Goal: Information Seeking & Learning: Compare options

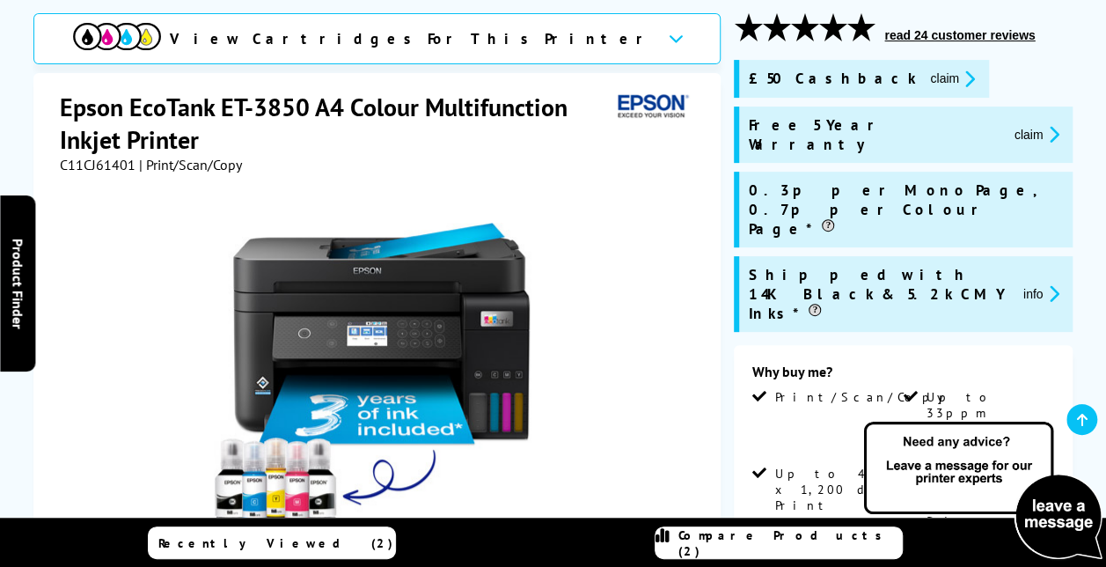
scroll to position [236, 0]
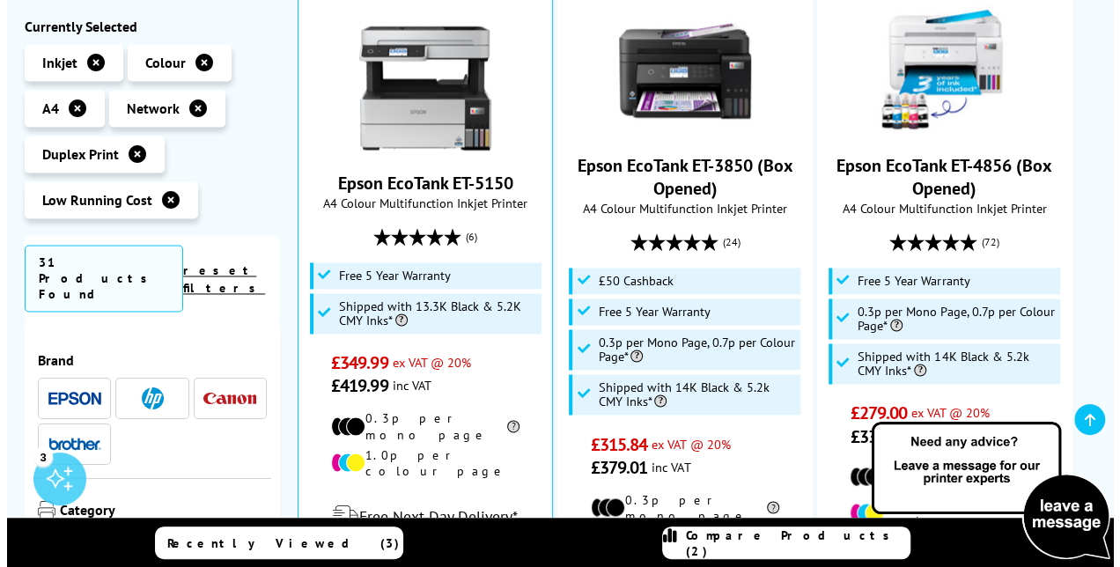
scroll to position [1238, 0]
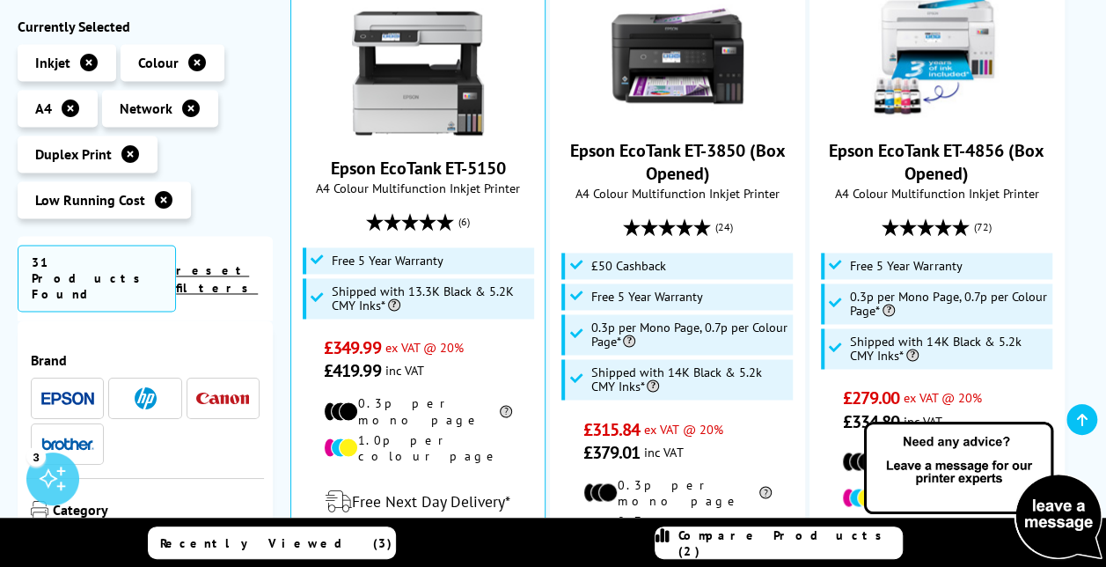
click at [854, 532] on link "Compare Products (2)" at bounding box center [779, 542] width 248 height 33
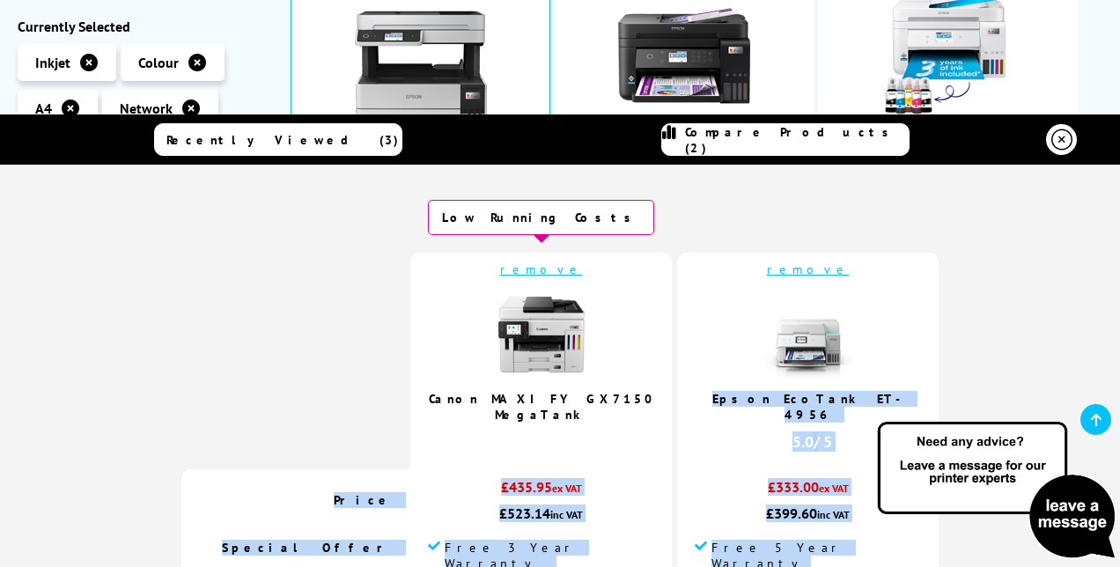
drag, startPoint x: 854, startPoint y: 532, endPoint x: 863, endPoint y: 538, distance: 10.7
drag, startPoint x: 863, startPoint y: 538, endPoint x: 851, endPoint y: 467, distance: 72.2
click at [826, 407] on td "remove Epson EcoTank ET-4956 5.0 / 5" at bounding box center [807, 361] width 261 height 217
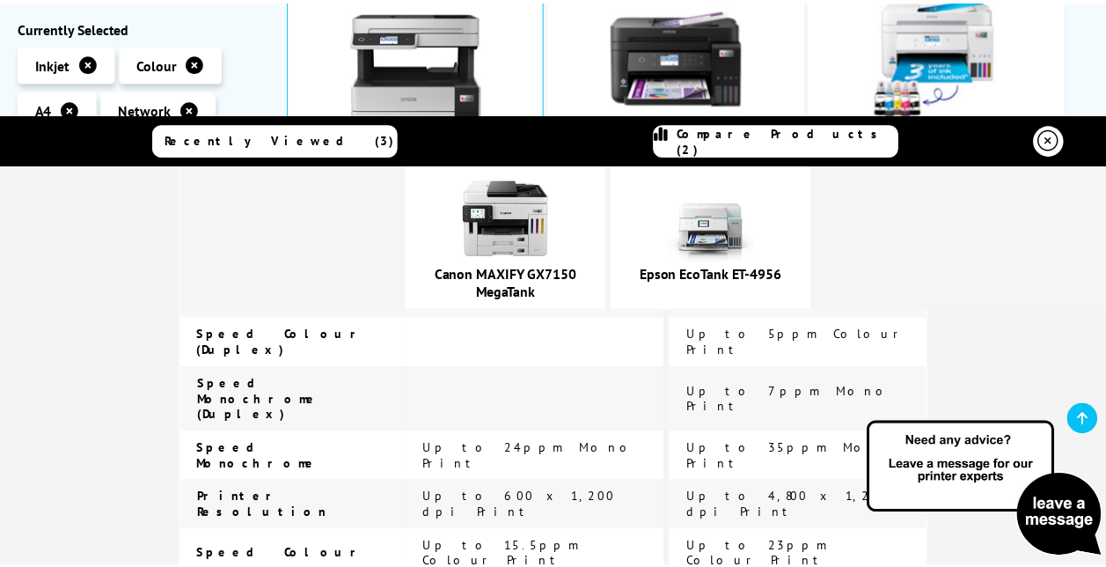
scroll to position [868, 0]
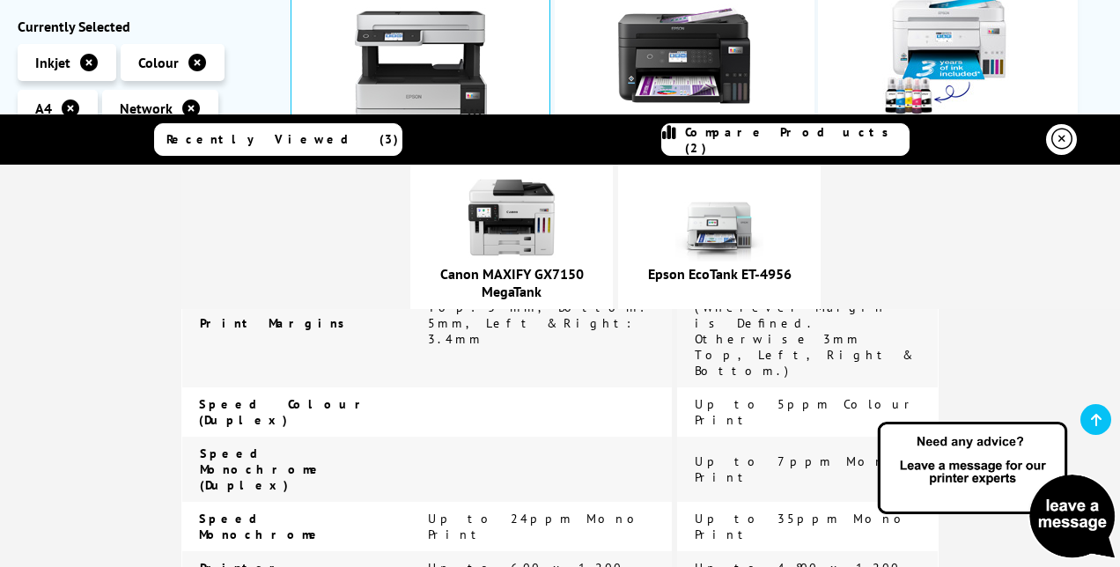
click at [1051, 133] on icon at bounding box center [1061, 139] width 21 height 21
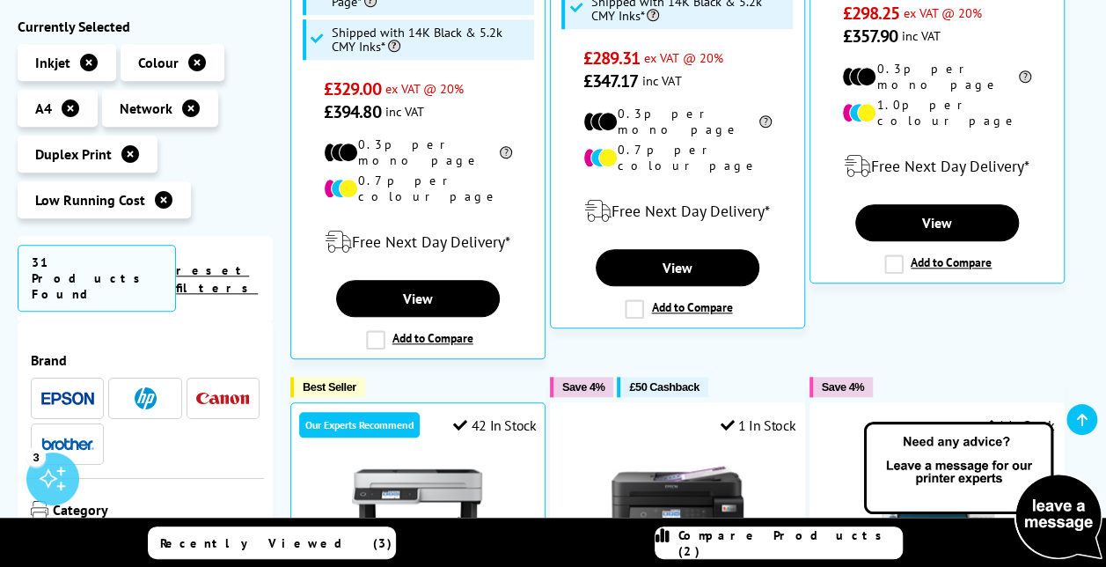
scroll to position [879, 0]
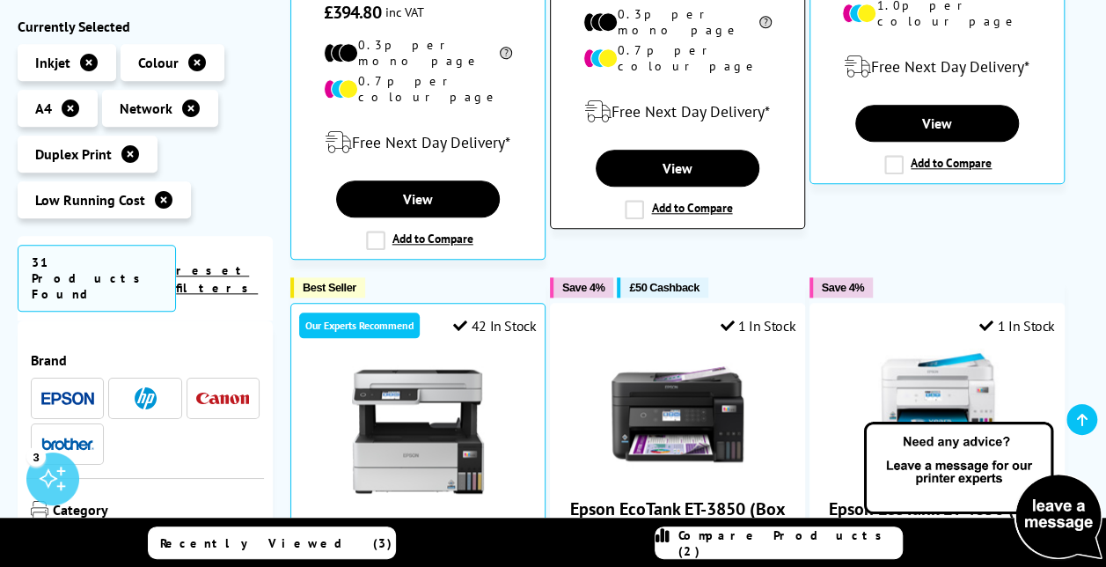
click at [634, 200] on label "Add to Compare" at bounding box center [678, 209] width 107 height 19
click at [0, 0] on input "Add to Compare" at bounding box center [0, 0] width 0 height 0
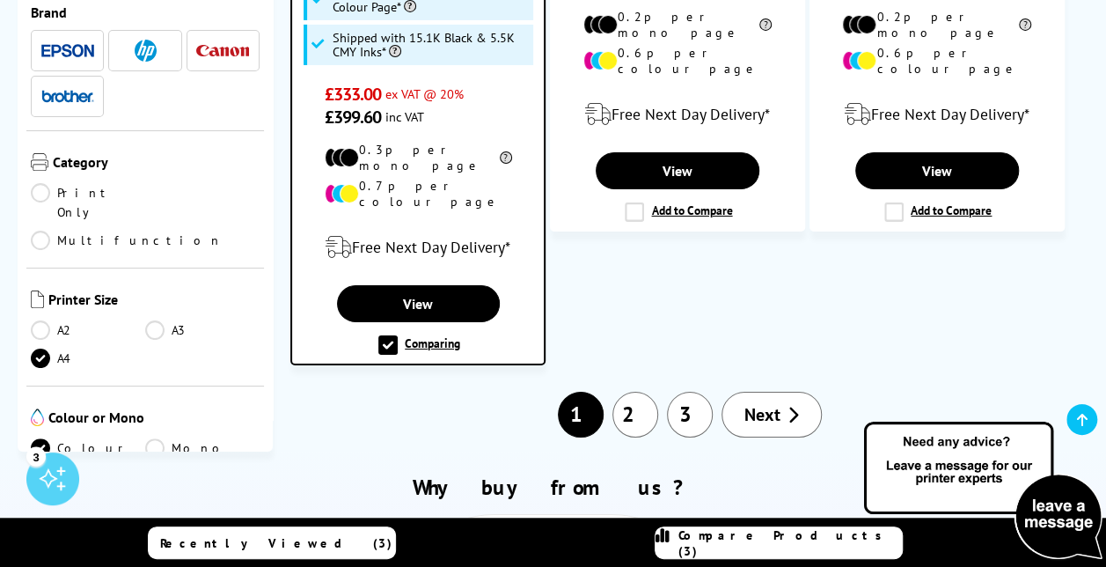
scroll to position [3018, 0]
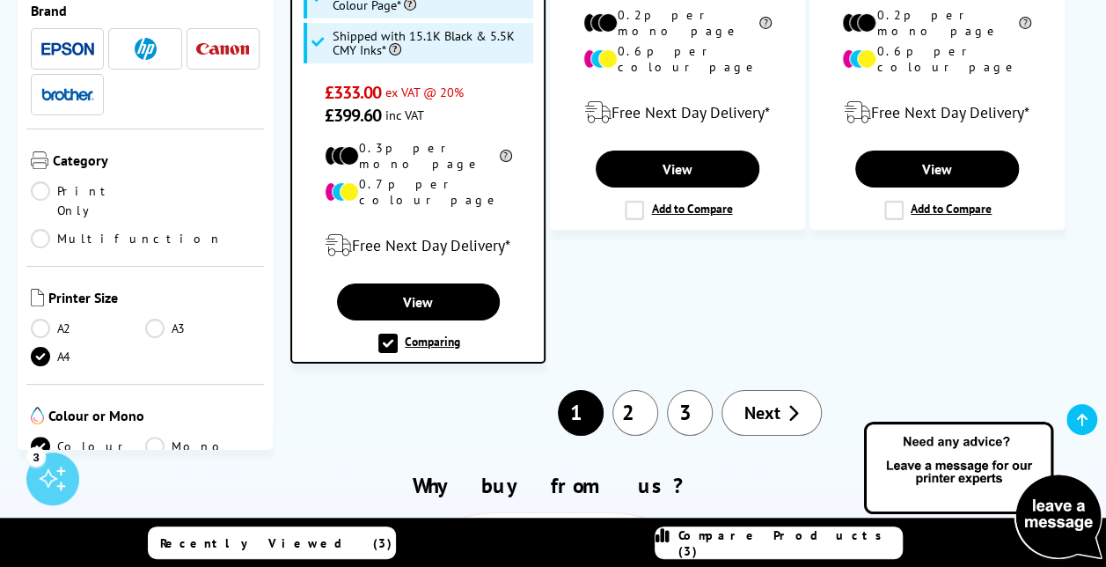
click at [637, 390] on link "2" at bounding box center [636, 413] width 46 height 46
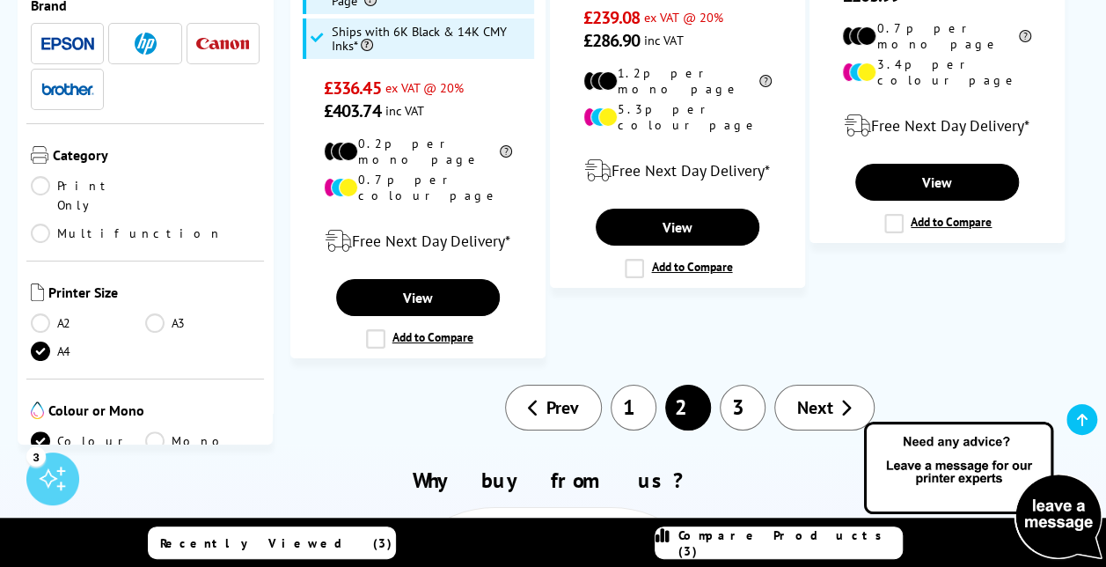
scroll to position [3276, 0]
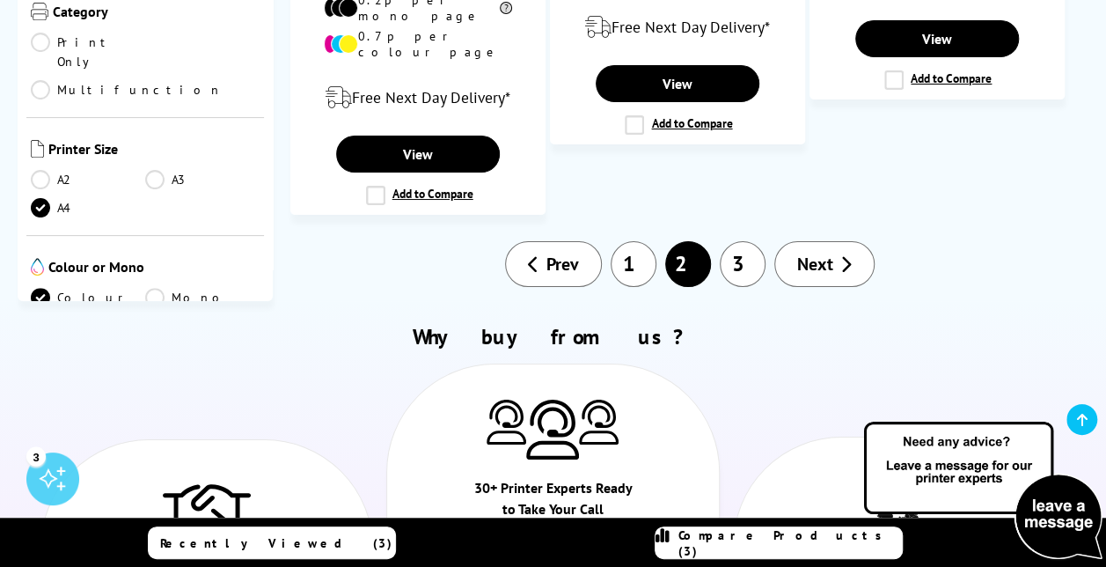
click at [636, 241] on link "1" at bounding box center [634, 264] width 46 height 46
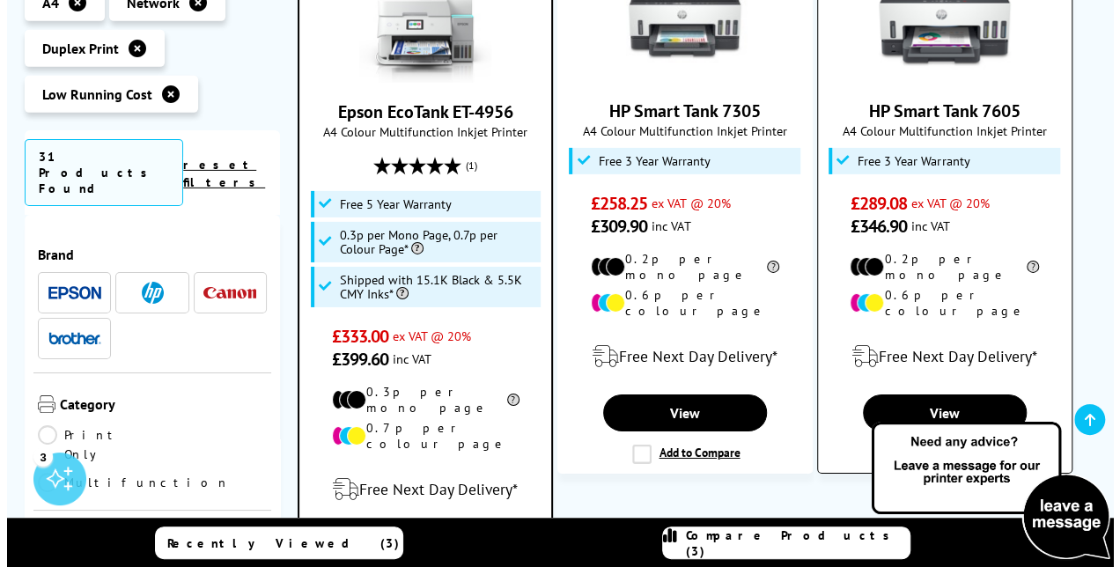
scroll to position [2775, 0]
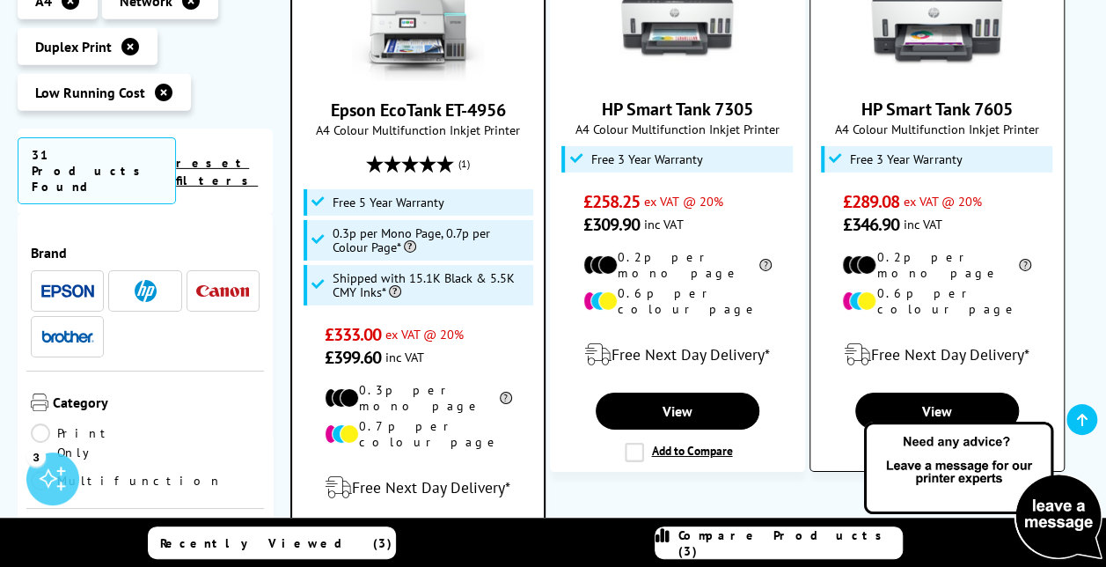
click at [894, 443] on label "Add to Compare" at bounding box center [938, 452] width 107 height 19
click at [0, 0] on input "Add to Compare" at bounding box center [0, 0] width 0 height 0
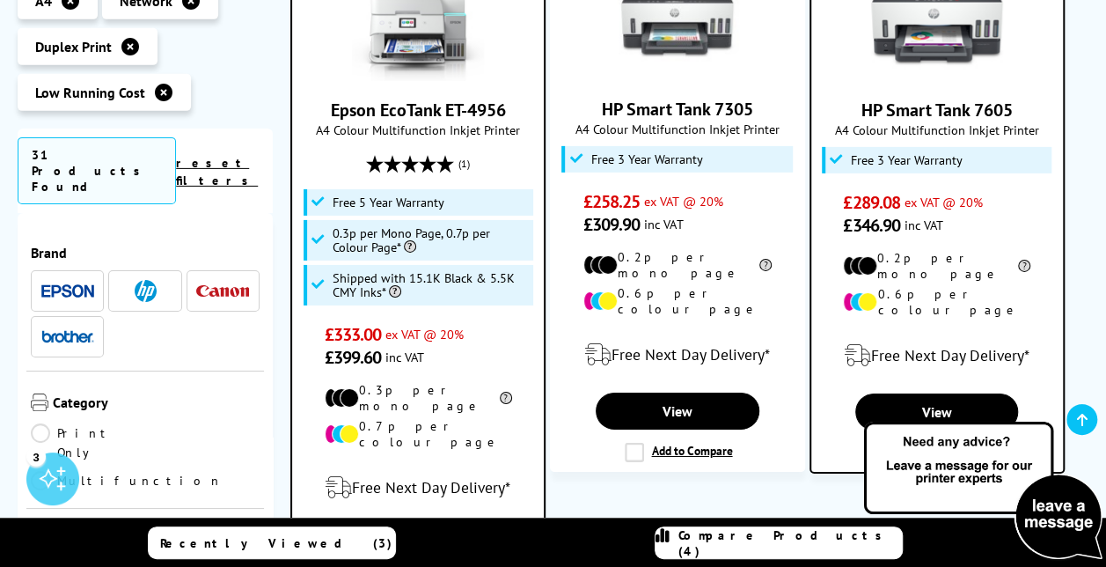
click at [773, 533] on link "Compare Products (4)" at bounding box center [779, 542] width 248 height 33
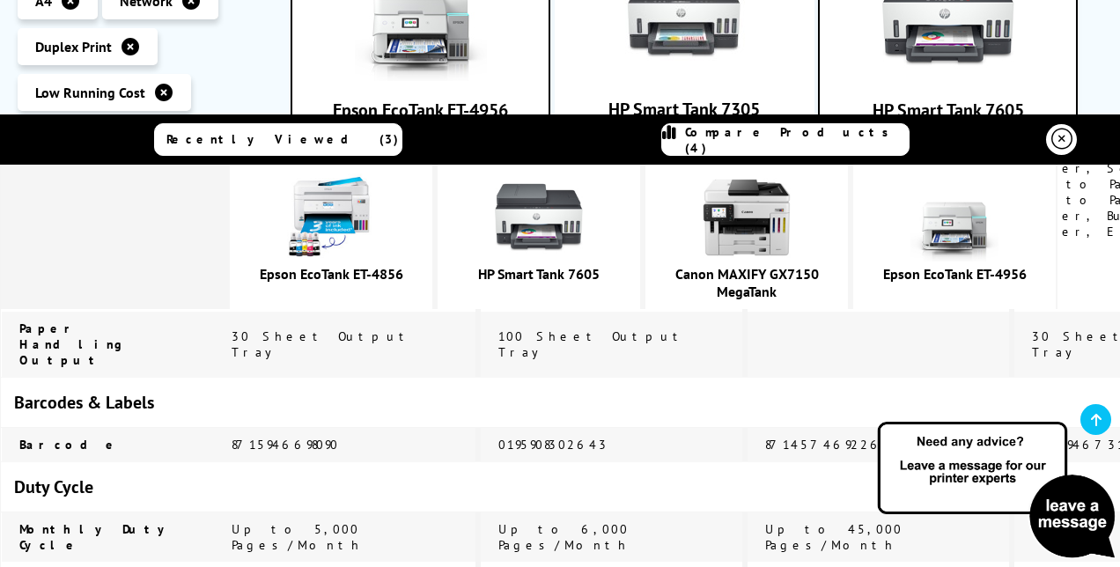
scroll to position [4311, 0]
